Goal: Task Accomplishment & Management: Use online tool/utility

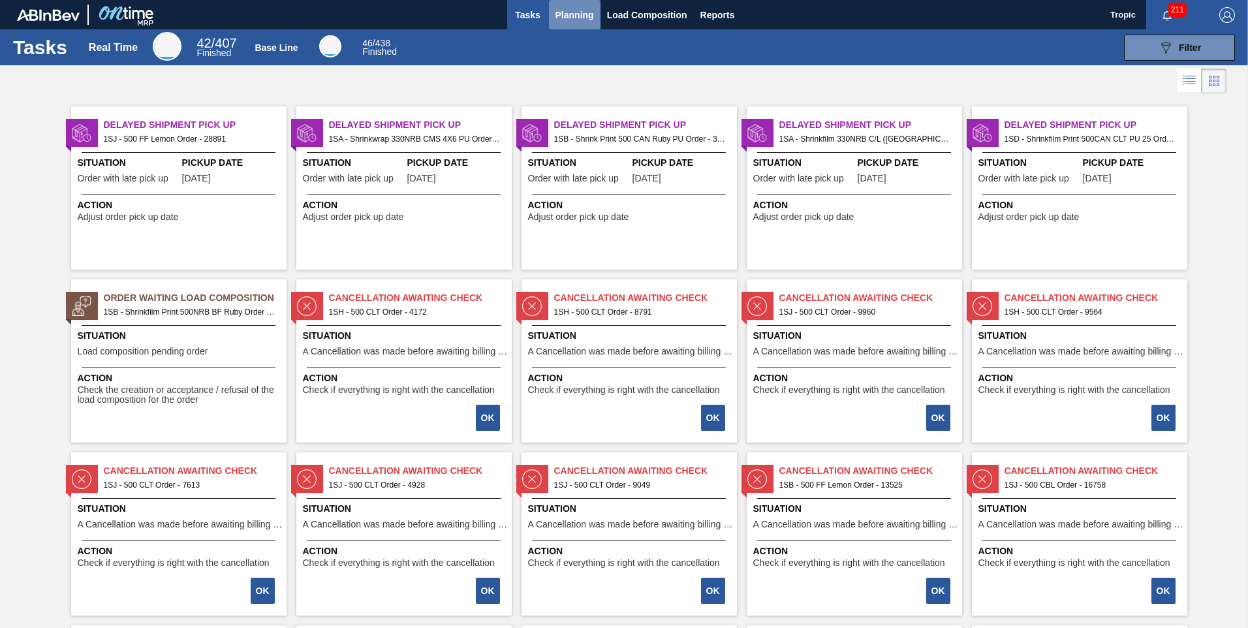
click at [575, 16] on span "Planning" at bounding box center [575, 15] width 39 height 16
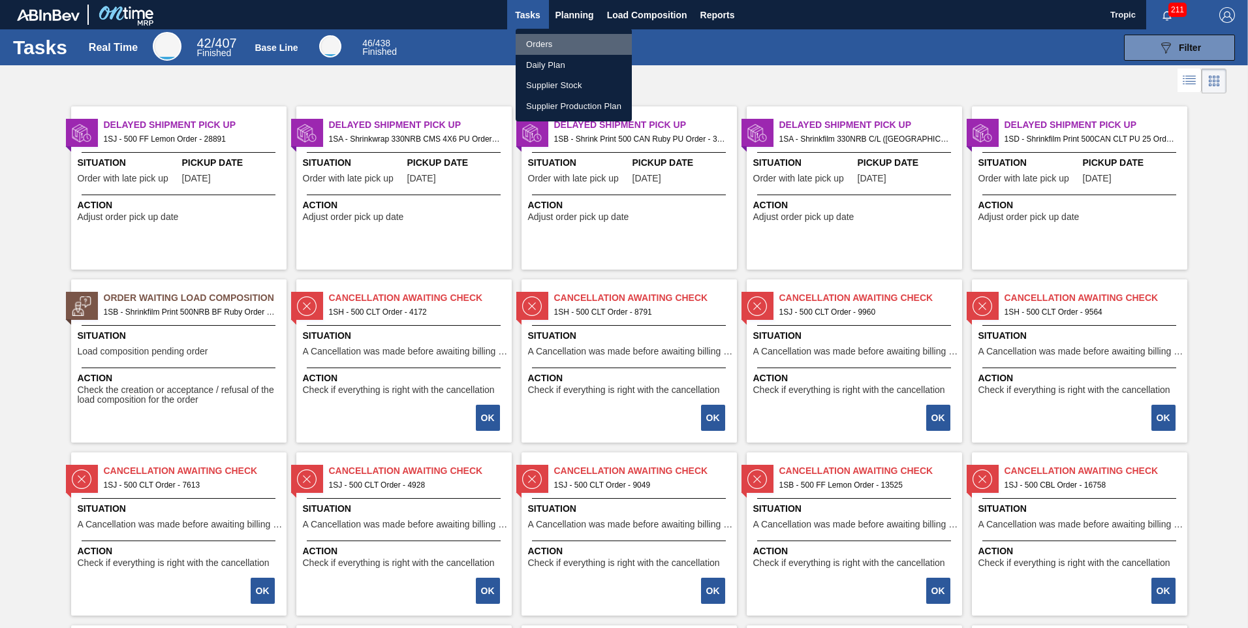
click at [543, 48] on li "Orders" at bounding box center [574, 44] width 116 height 21
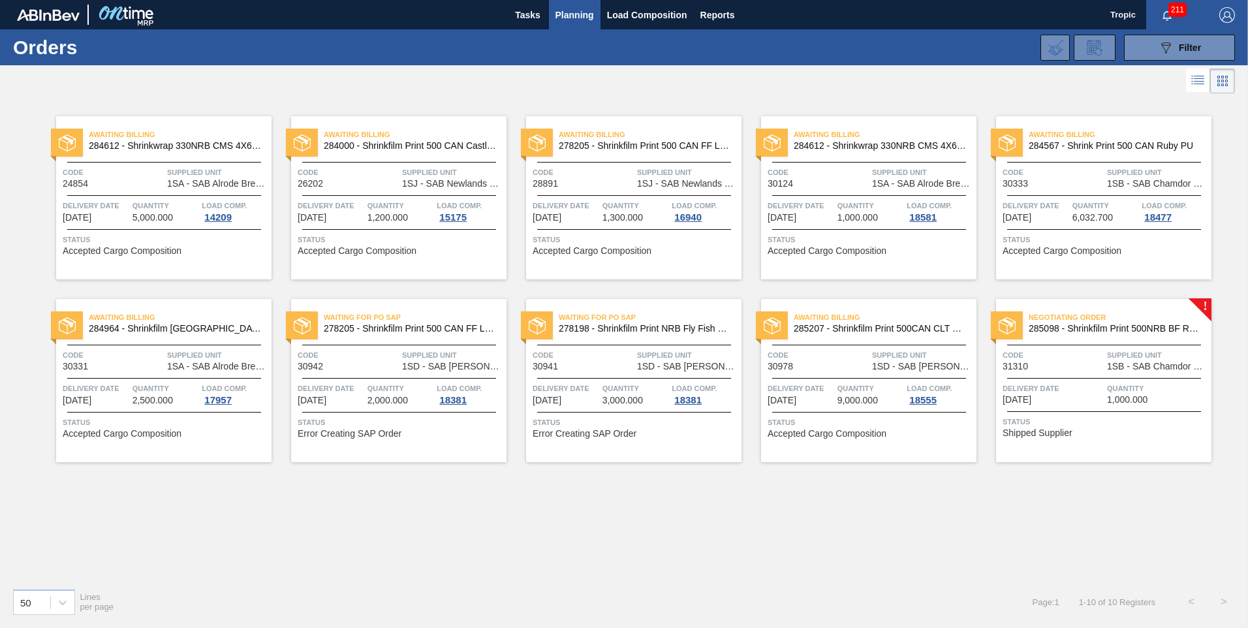
click at [1134, 378] on div at bounding box center [1104, 378] width 194 height 1
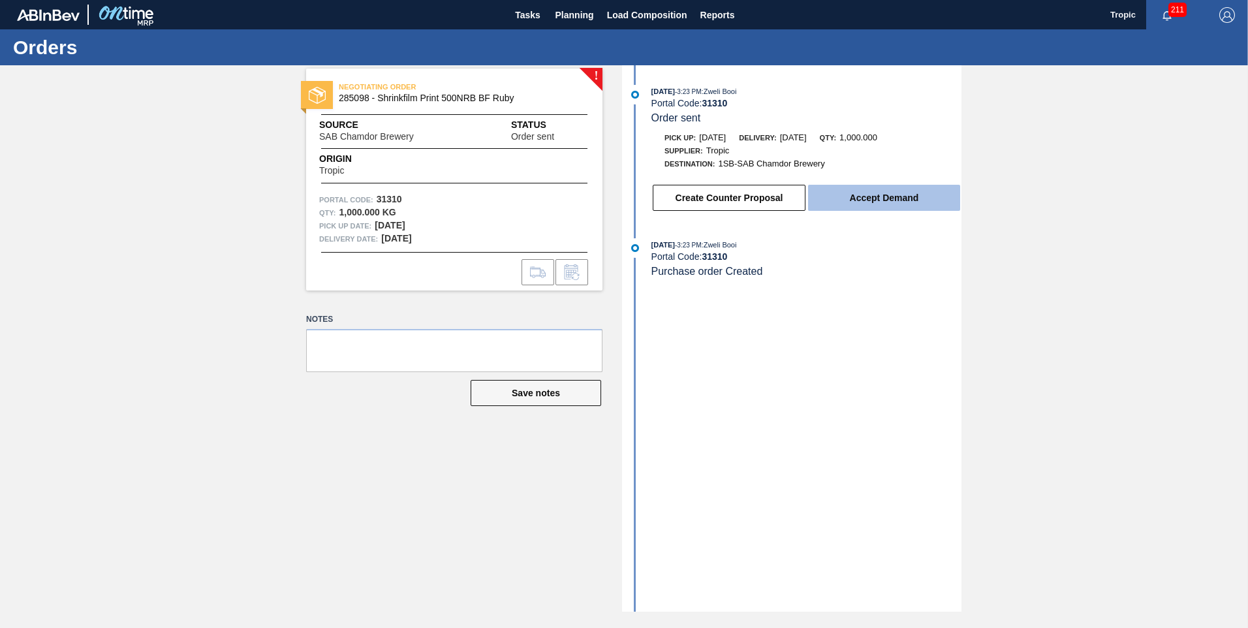
click at [885, 198] on button "Accept Demand" at bounding box center [884, 198] width 152 height 26
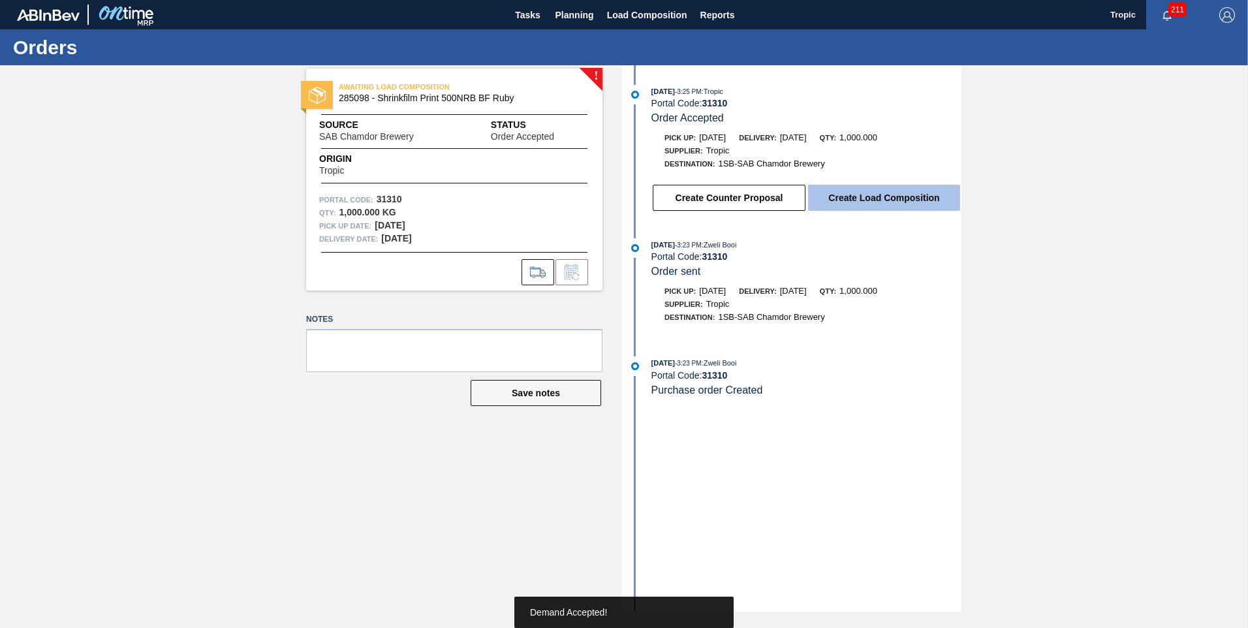
click at [855, 198] on button "Create Load Composition" at bounding box center [884, 198] width 152 height 26
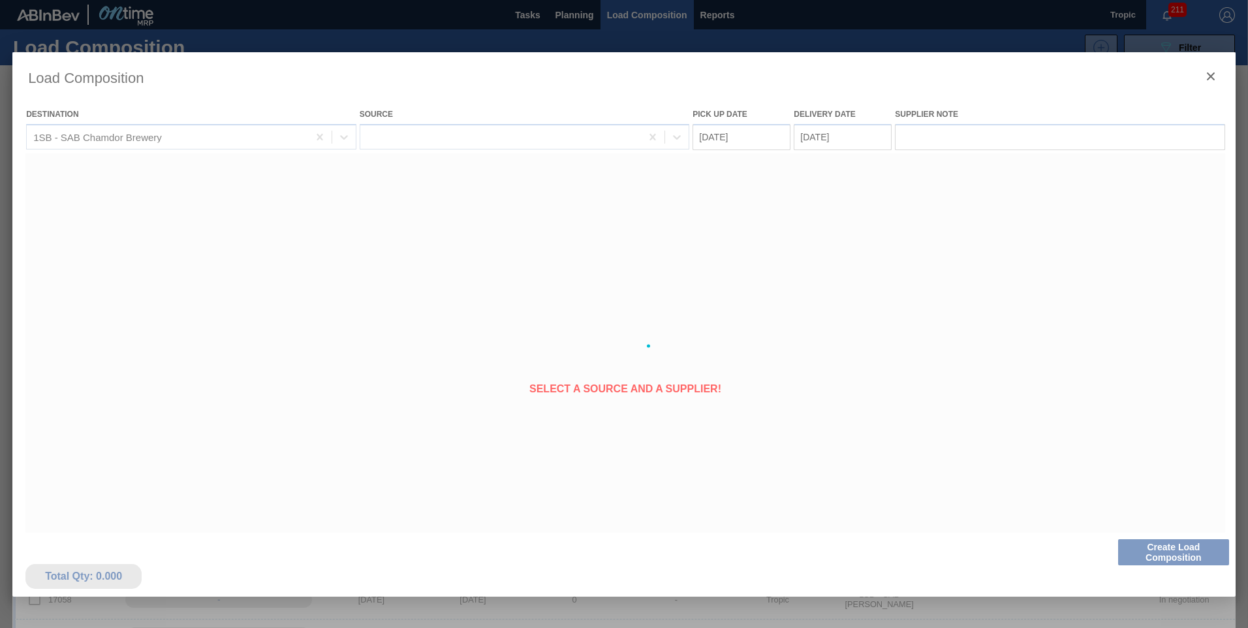
type Date "[DATE]"
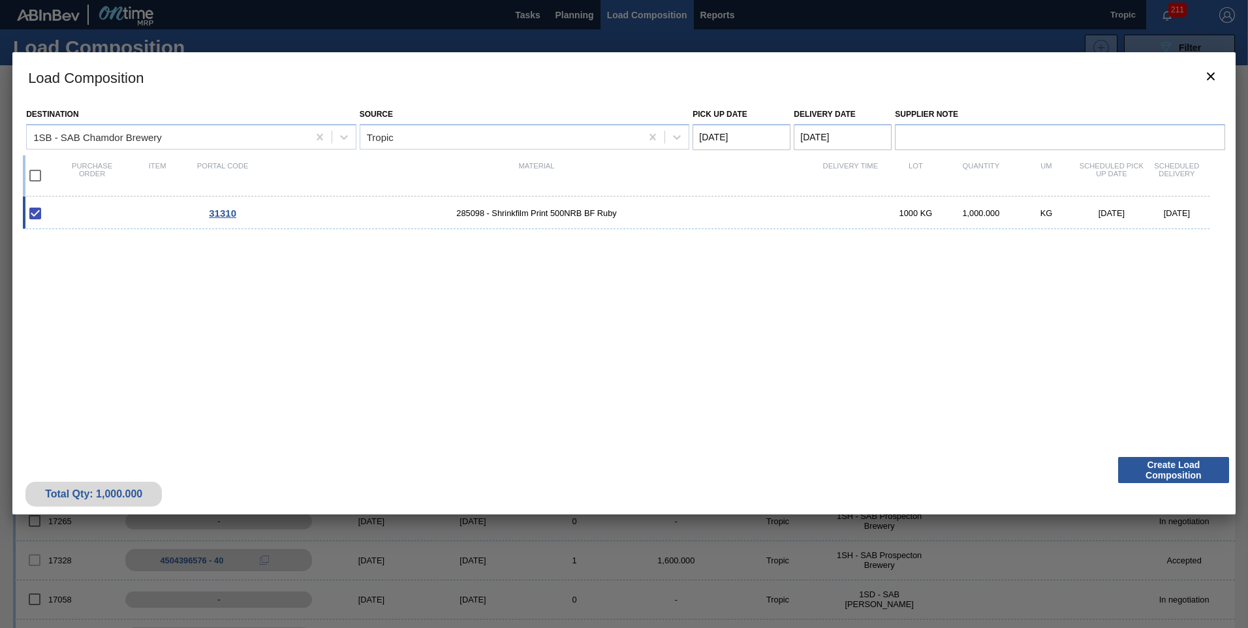
click at [734, 135] on Date "[DATE]" at bounding box center [742, 137] width 98 height 26
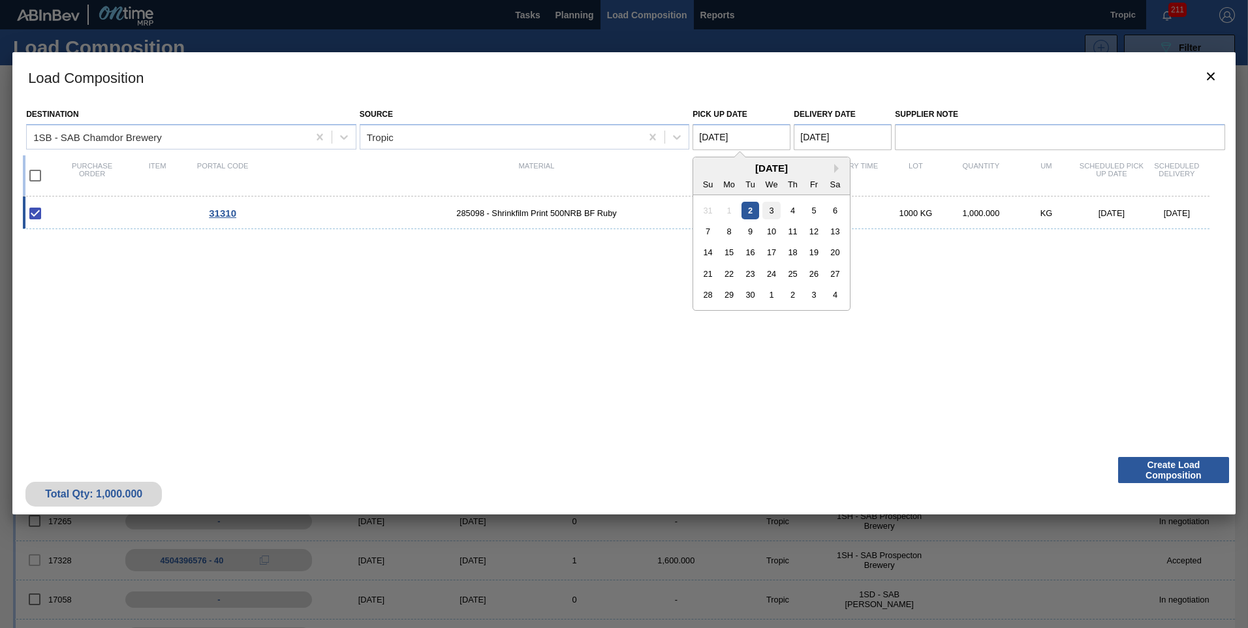
click at [774, 215] on div "3" at bounding box center [772, 210] width 18 height 18
type Date "[DATE]"
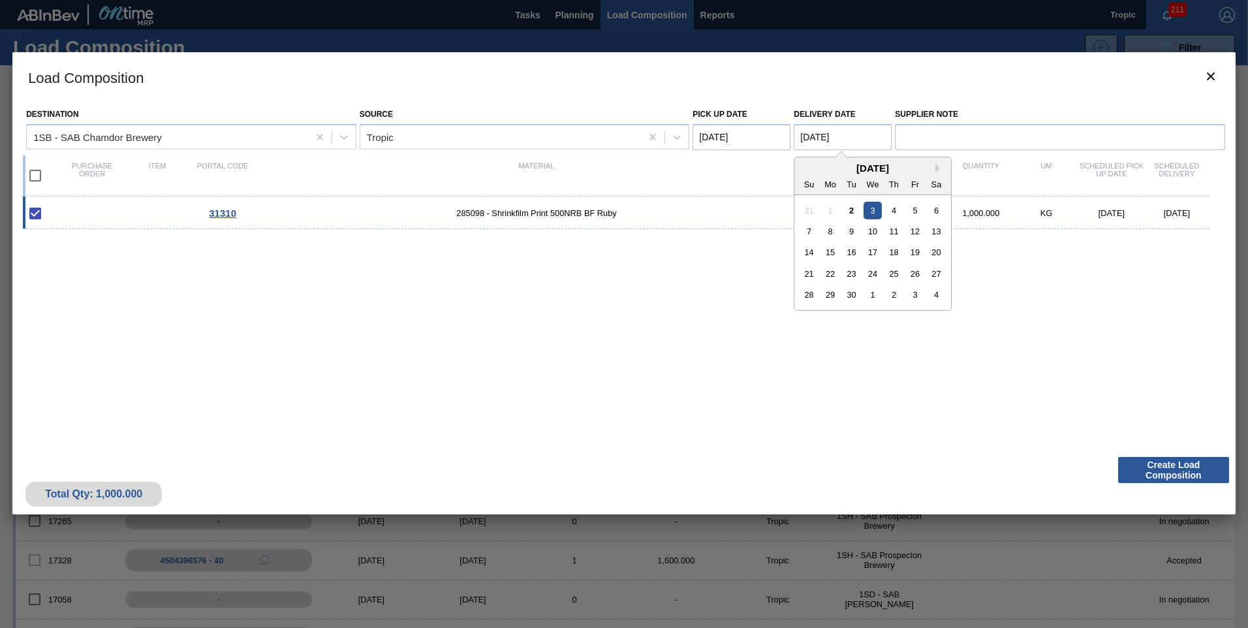
click at [832, 138] on Date "[DATE]" at bounding box center [843, 137] width 98 height 26
click at [895, 210] on div "4" at bounding box center [894, 210] width 18 height 18
type Date "[DATE]"
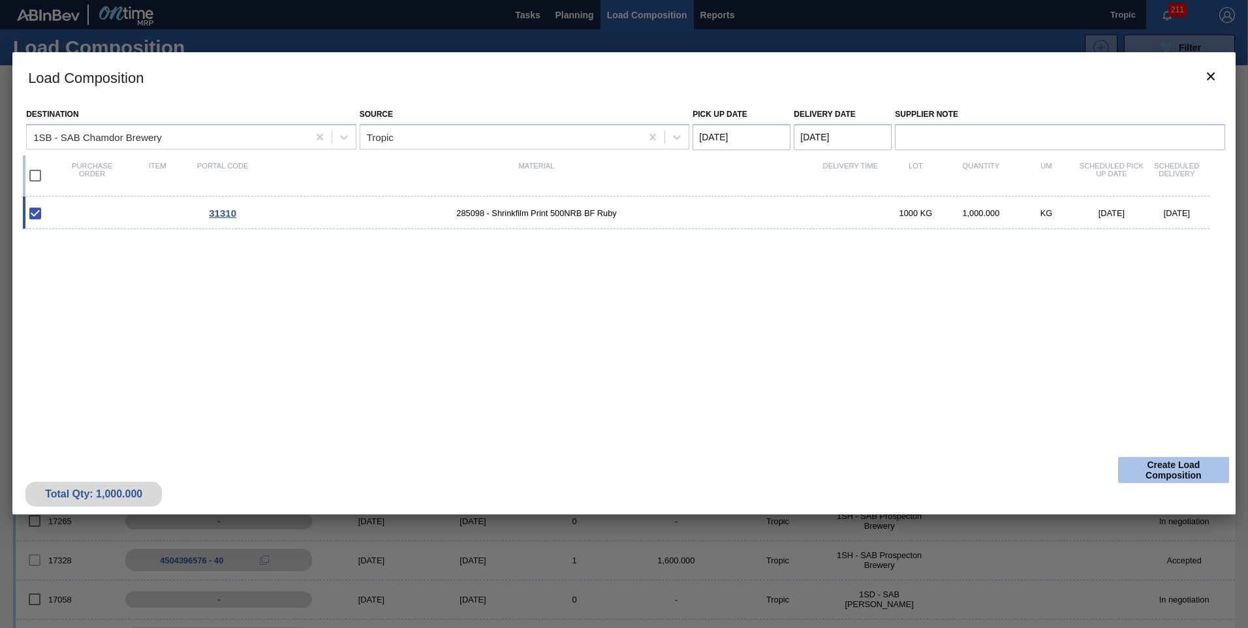
click at [1148, 468] on button "Create Load Composition" at bounding box center [1173, 470] width 111 height 26
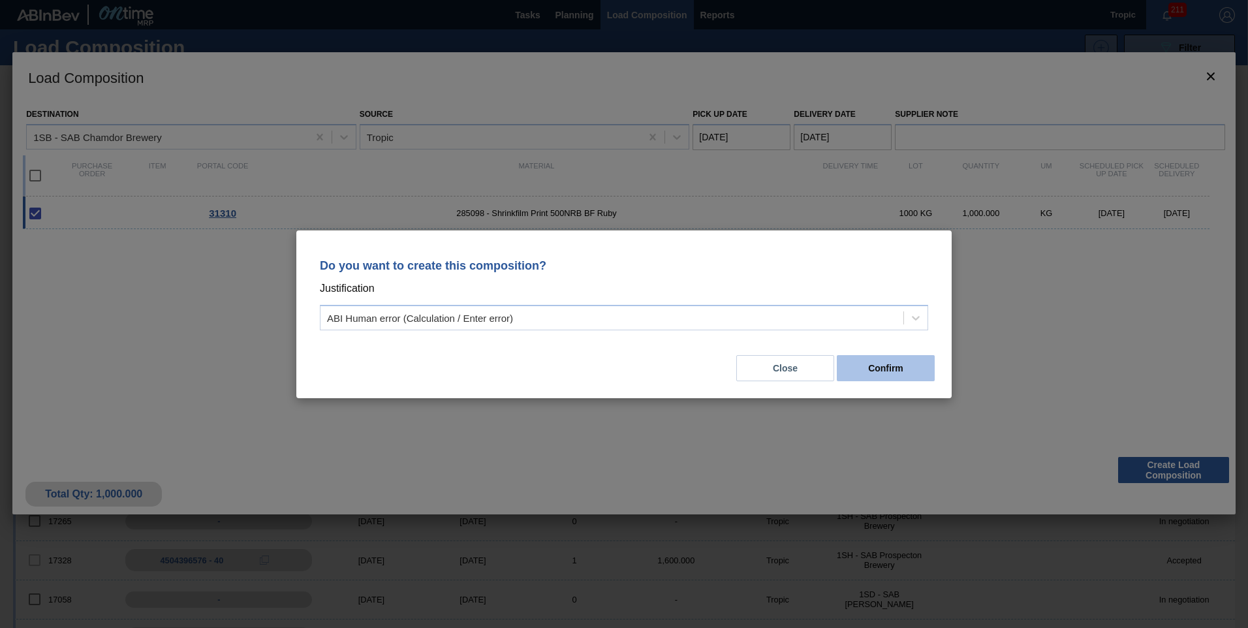
click at [881, 367] on button "Confirm" at bounding box center [886, 368] width 98 height 26
